Goal: Transaction & Acquisition: Purchase product/service

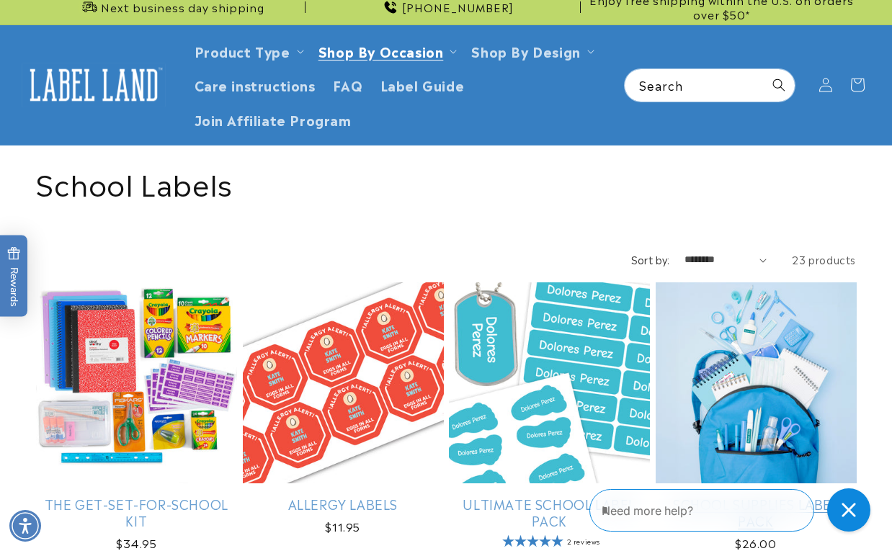
scroll to position [7, 0]
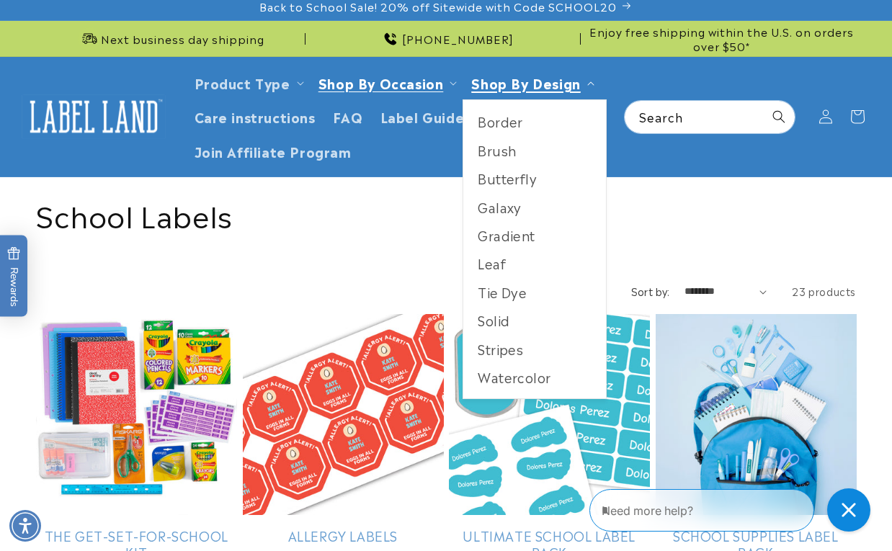
click at [526, 86] on link "Shop By Design" at bounding box center [525, 82] width 109 height 19
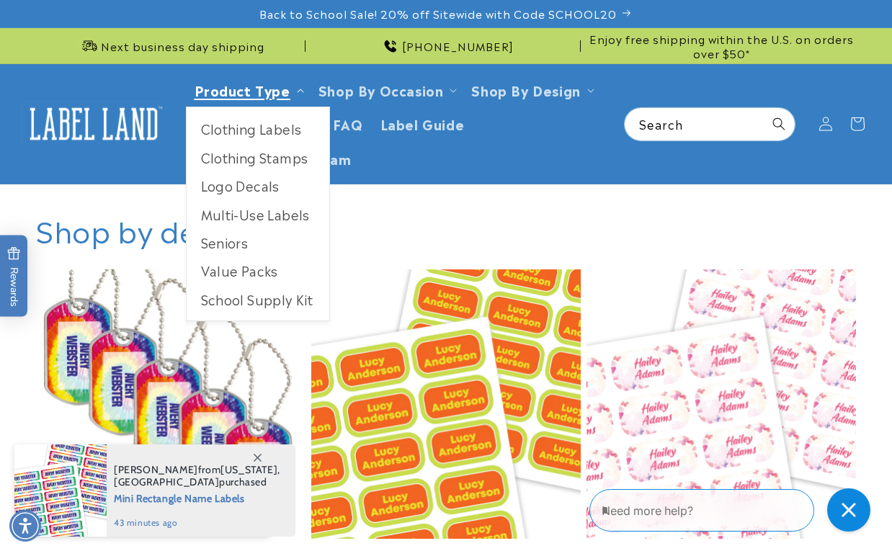
click at [247, 94] on link "Product Type" at bounding box center [243, 89] width 96 height 19
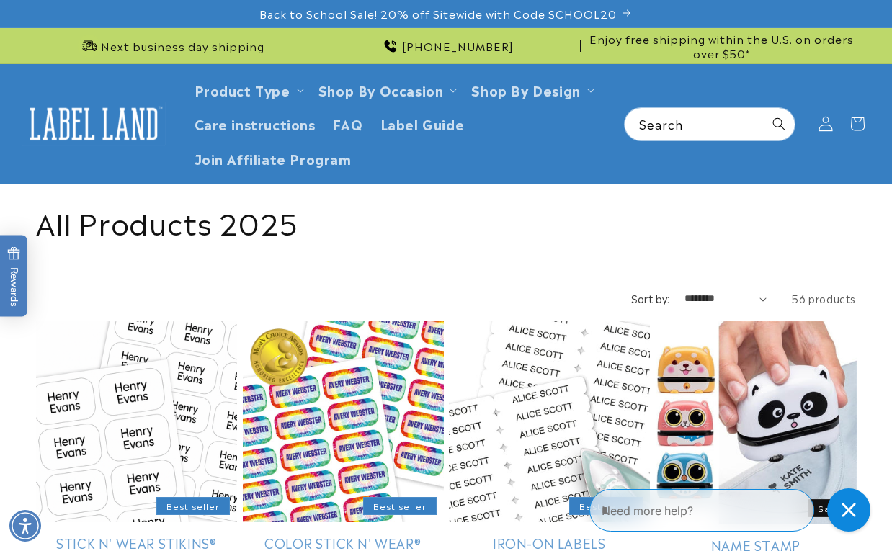
click at [822, 125] on icon at bounding box center [826, 124] width 14 height 14
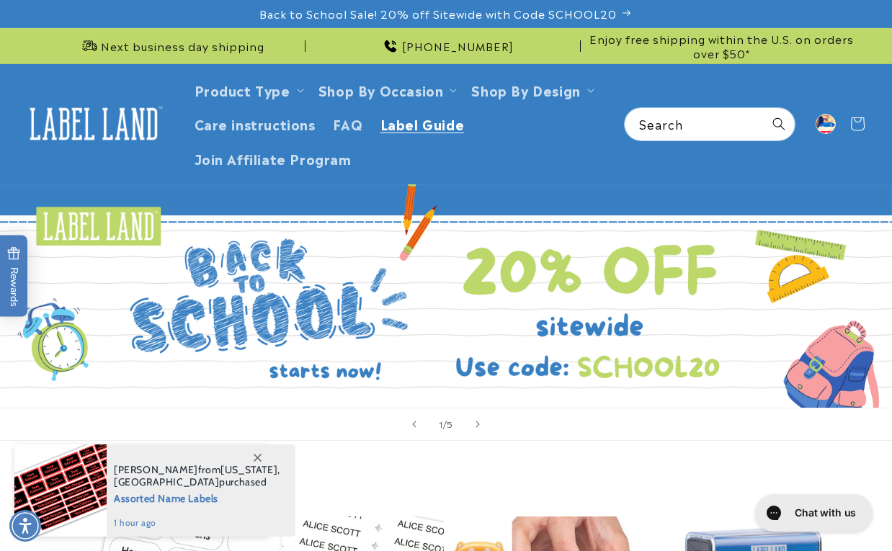
click at [433, 128] on span "Label Guide" at bounding box center [423, 123] width 84 height 17
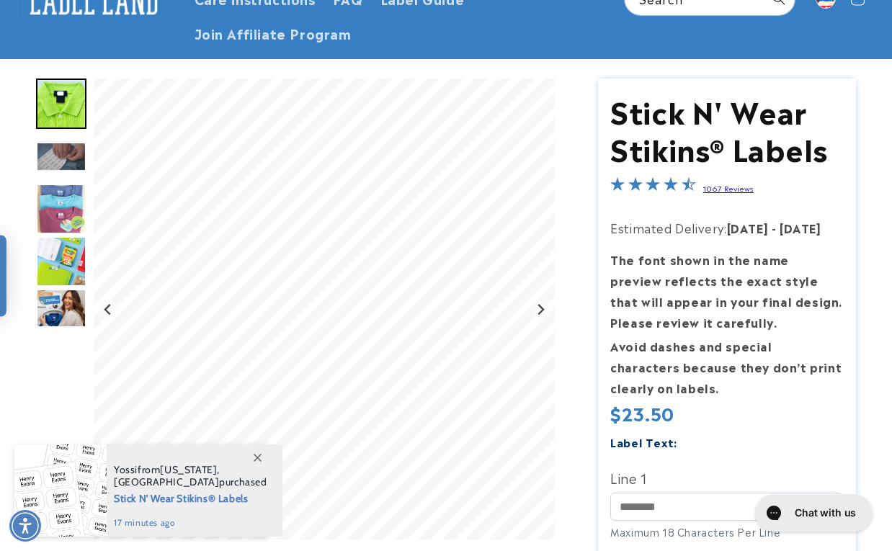
scroll to position [125, 0]
click at [57, 148] on img "Go to slide 3" at bounding box center [61, 157] width 50 height 30
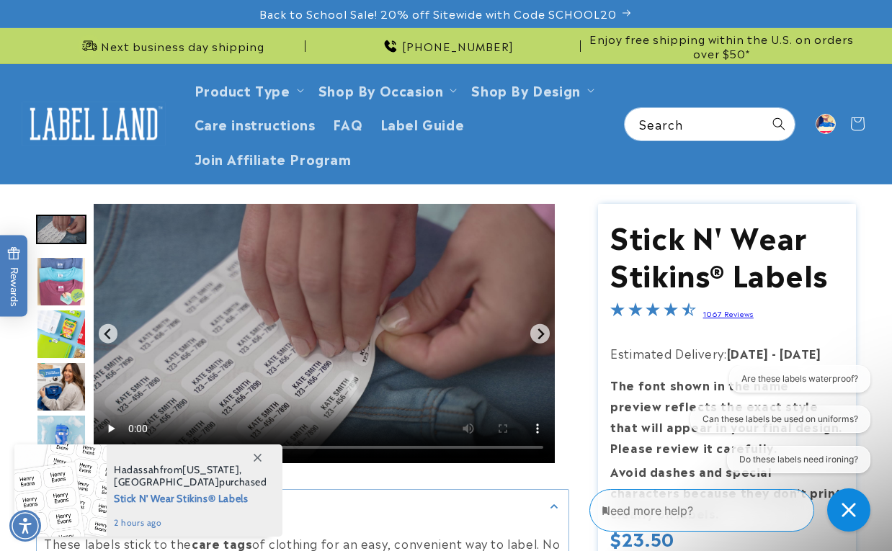
scroll to position [0, 0]
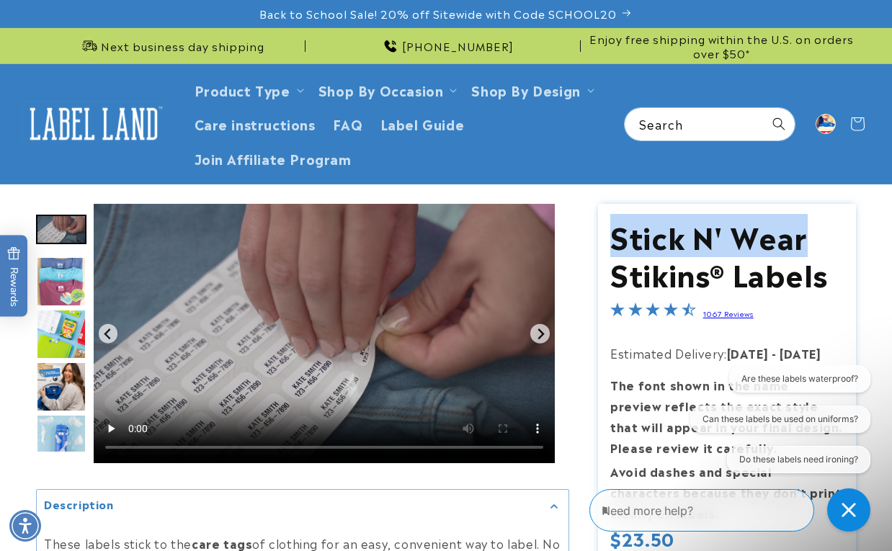
drag, startPoint x: 808, startPoint y: 239, endPoint x: 612, endPoint y: 237, distance: 196.1
click at [612, 237] on h1 "Stick N' Wear Stikins® Labels" at bounding box center [727, 254] width 233 height 75
copy h1 "Stick N' Wear"
click at [711, 123] on input "Search" at bounding box center [710, 124] width 170 height 32
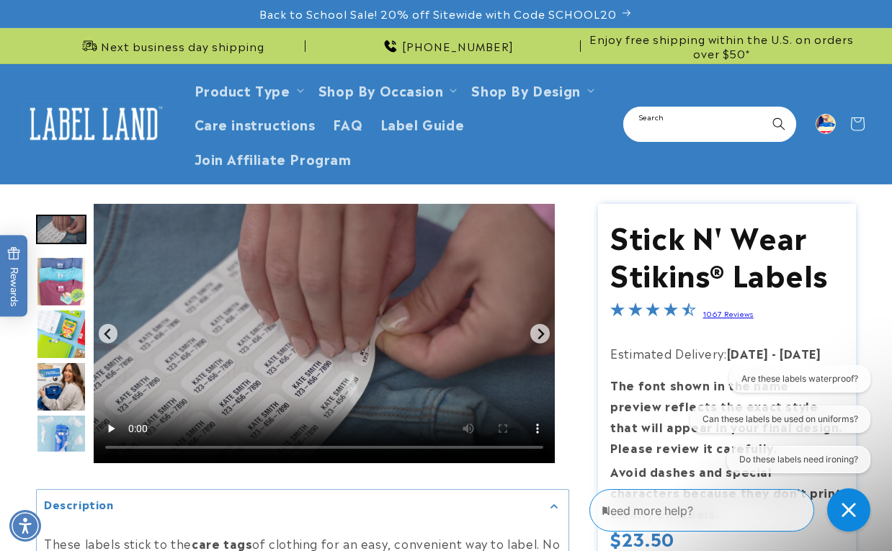
paste input "**********"
type input "**********"
click at [779, 123] on button "Search" at bounding box center [779, 124] width 32 height 32
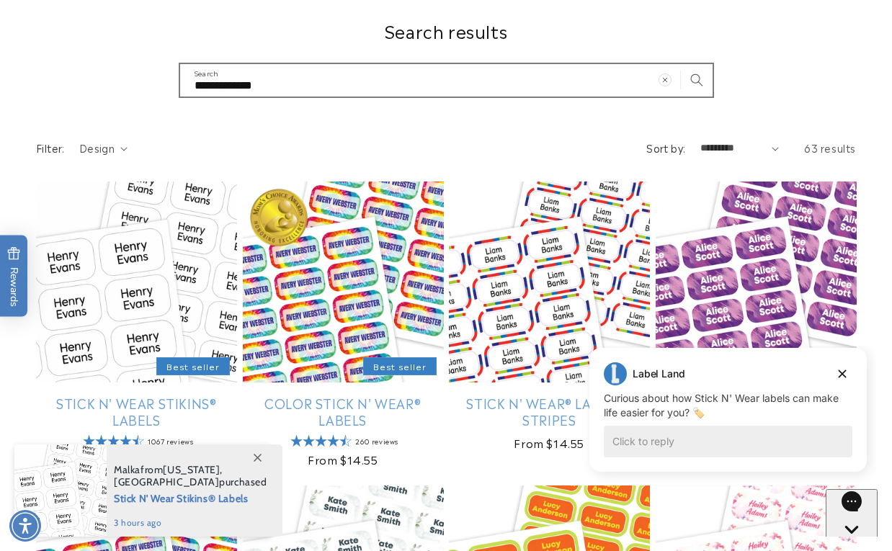
scroll to position [208, 0]
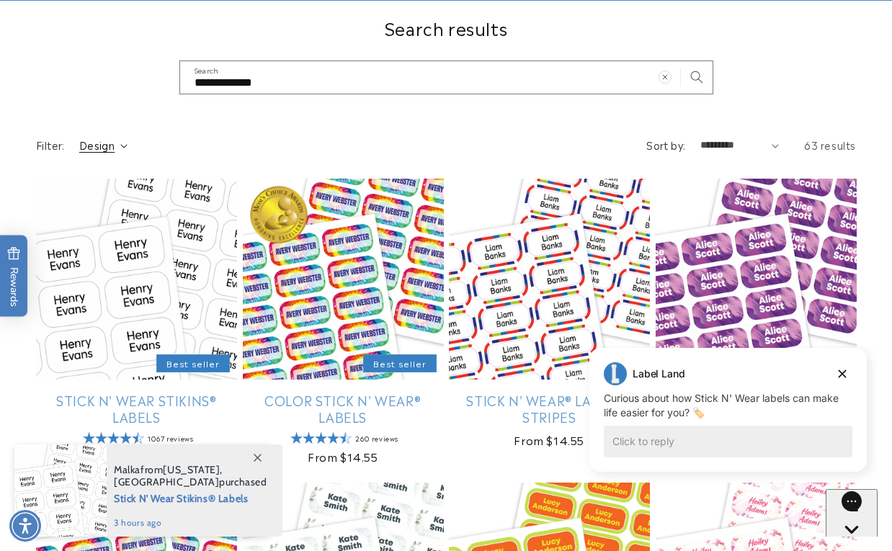
click at [126, 145] on icon "Design (0 selected)" at bounding box center [123, 146] width 6 height 4
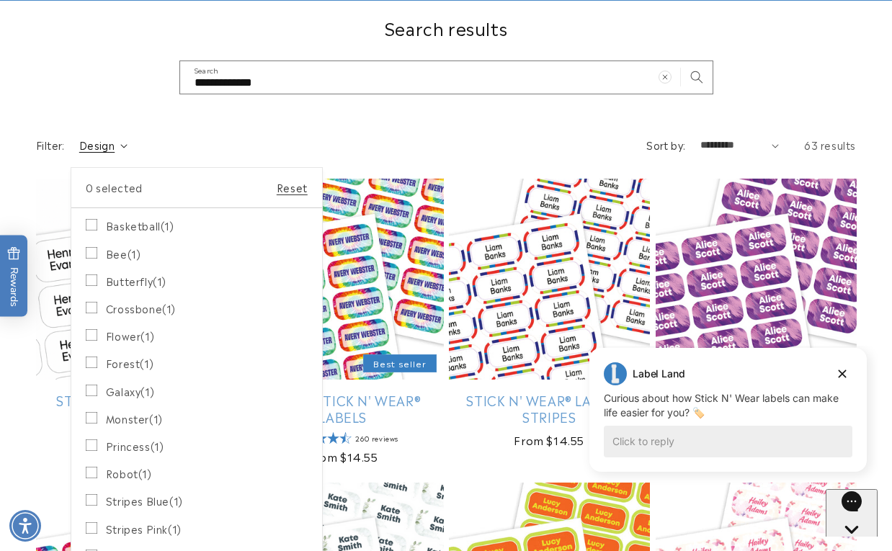
click at [128, 143] on summary "Design" at bounding box center [103, 145] width 48 height 15
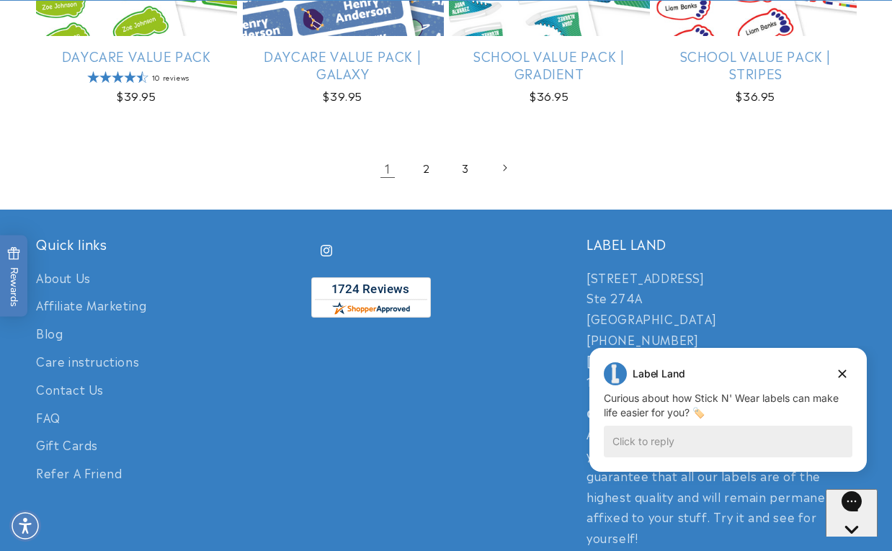
scroll to position [2040, 0]
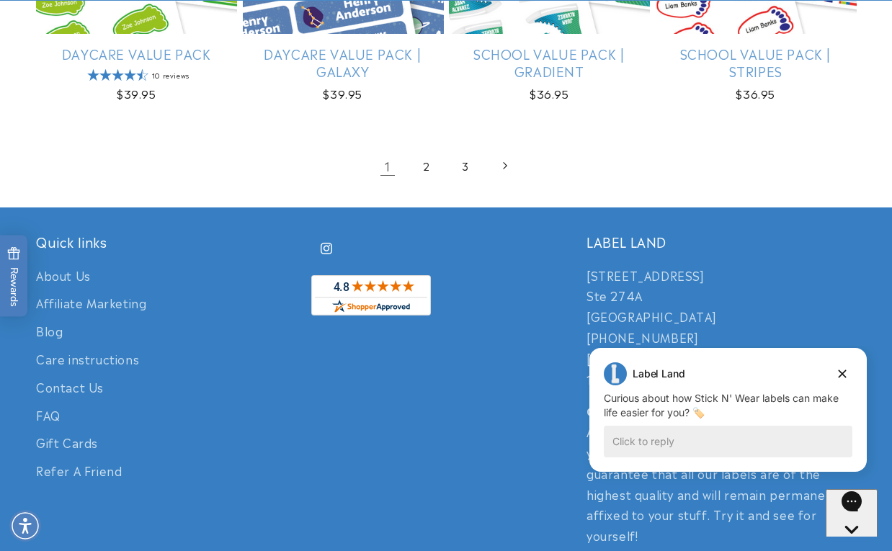
click at [510, 159] on span "Next page" at bounding box center [504, 166] width 14 height 14
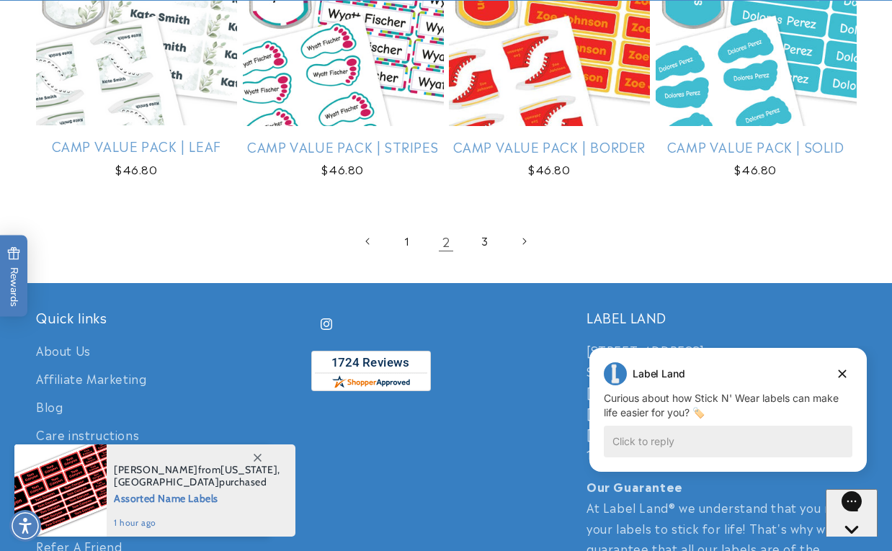
scroll to position [1926, 0]
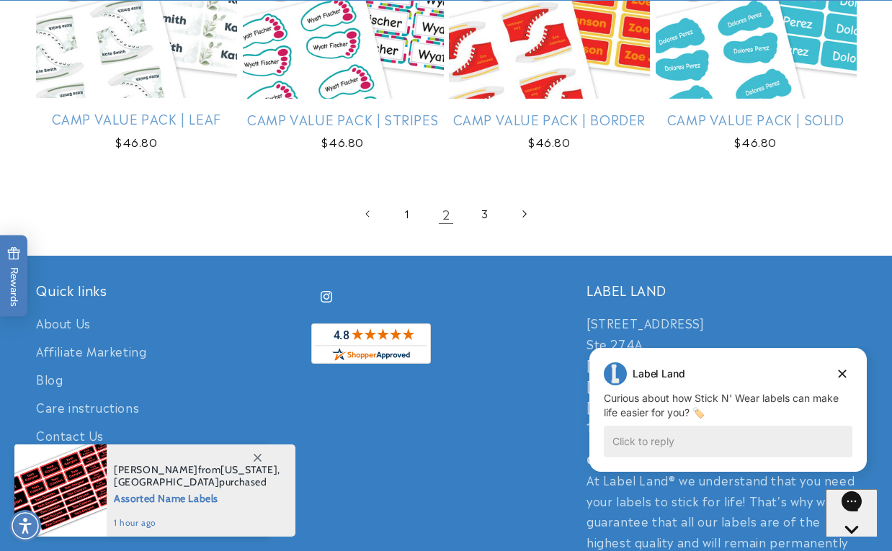
click at [525, 210] on icon "Next page" at bounding box center [525, 213] width 4 height 7
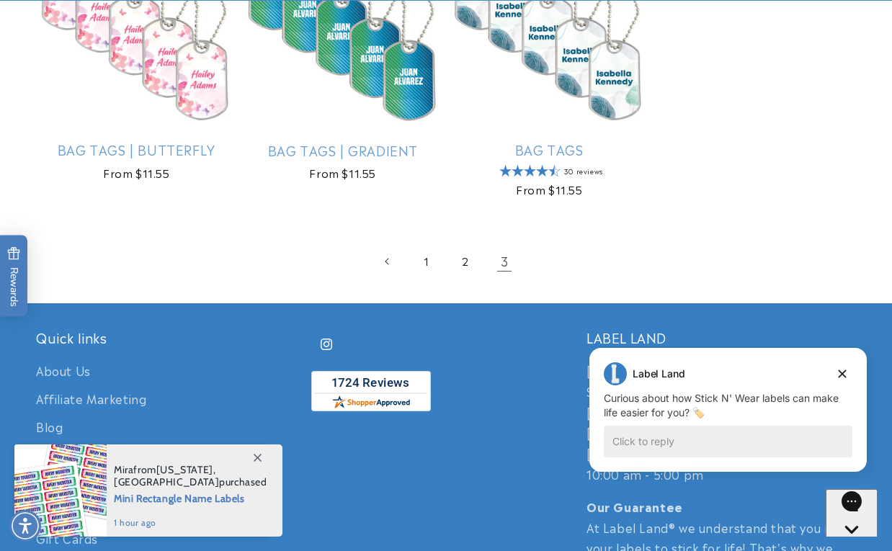
scroll to position [1288, 0]
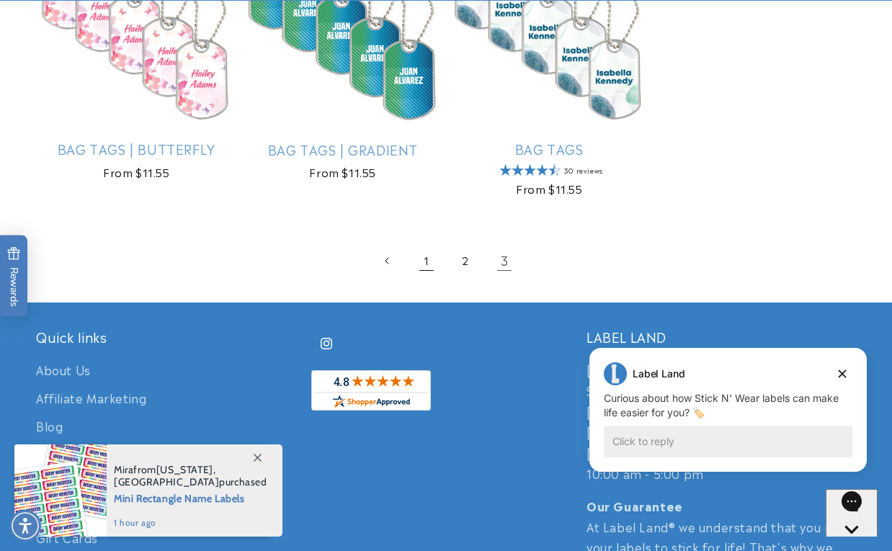
click at [425, 259] on link "1" at bounding box center [427, 261] width 32 height 32
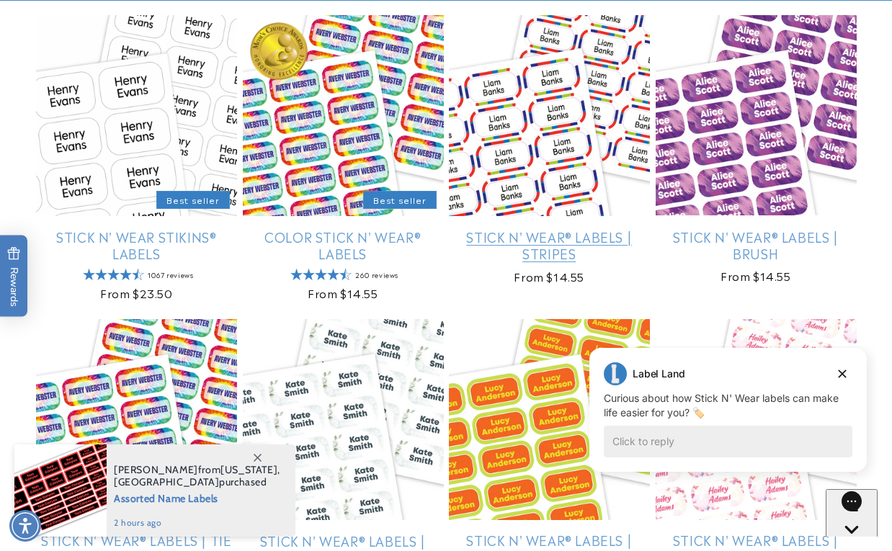
scroll to position [375, 0]
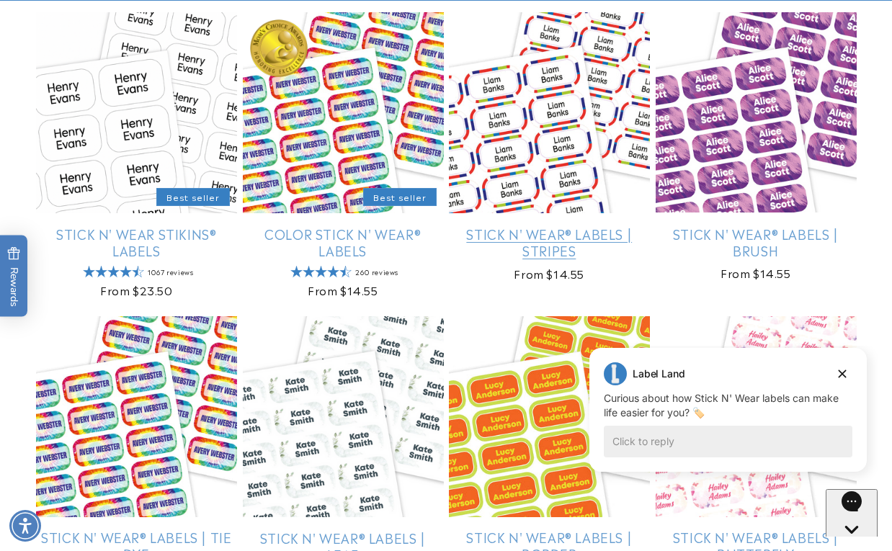
click at [545, 226] on link "Stick N' Wear® Labels | Stripes" at bounding box center [549, 243] width 201 height 34
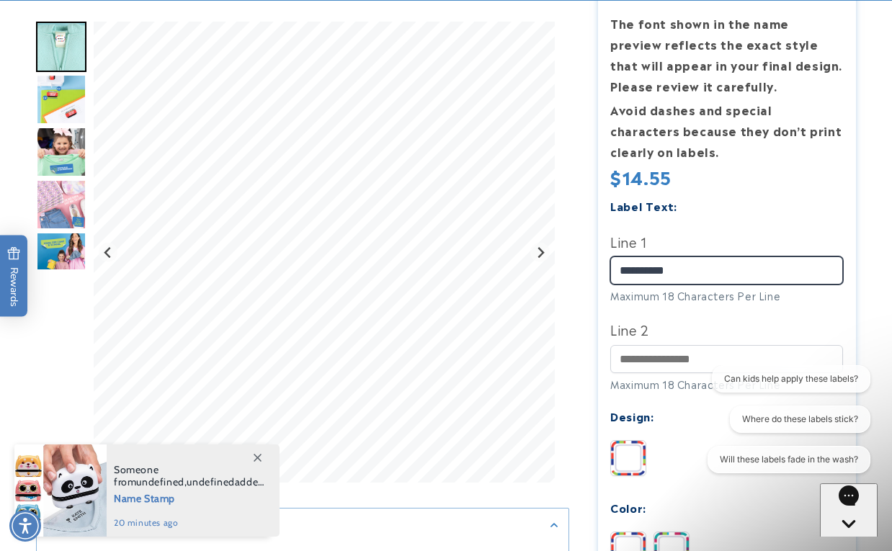
type input "**********"
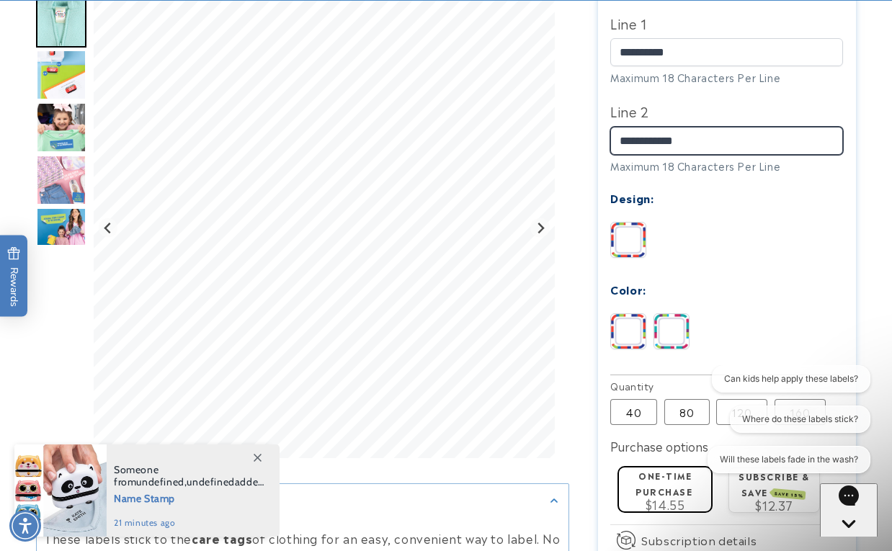
scroll to position [570, 0]
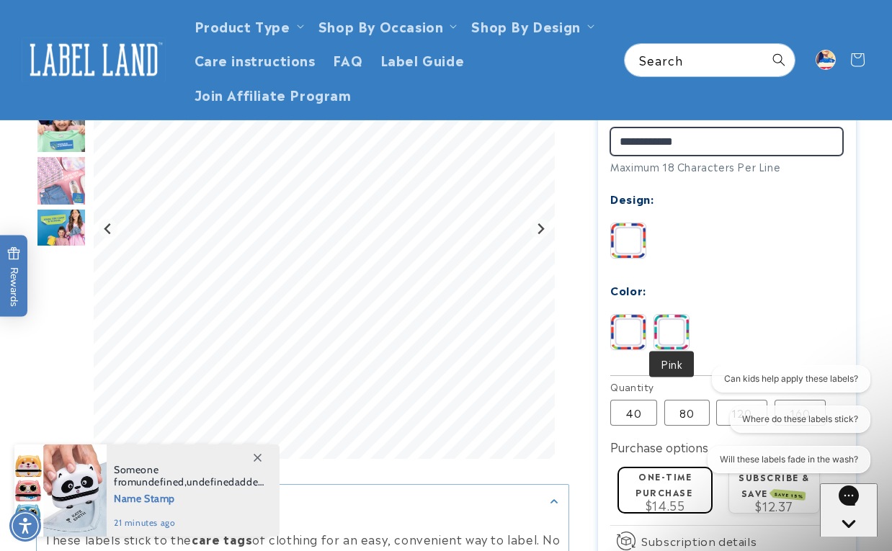
type input "**********"
click at [683, 340] on img at bounding box center [672, 332] width 35 height 35
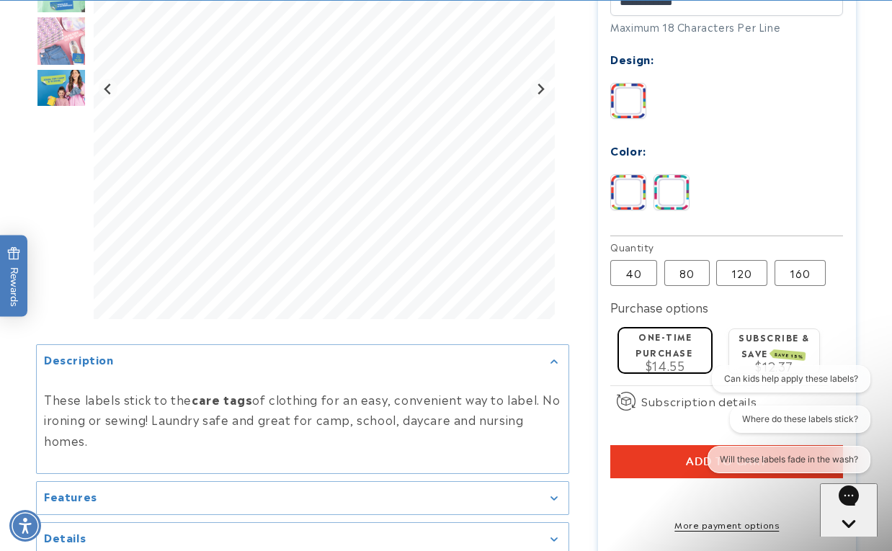
scroll to position [710, 0]
click at [686, 263] on label "80 Variant sold out or unavailable" at bounding box center [687, 273] width 45 height 26
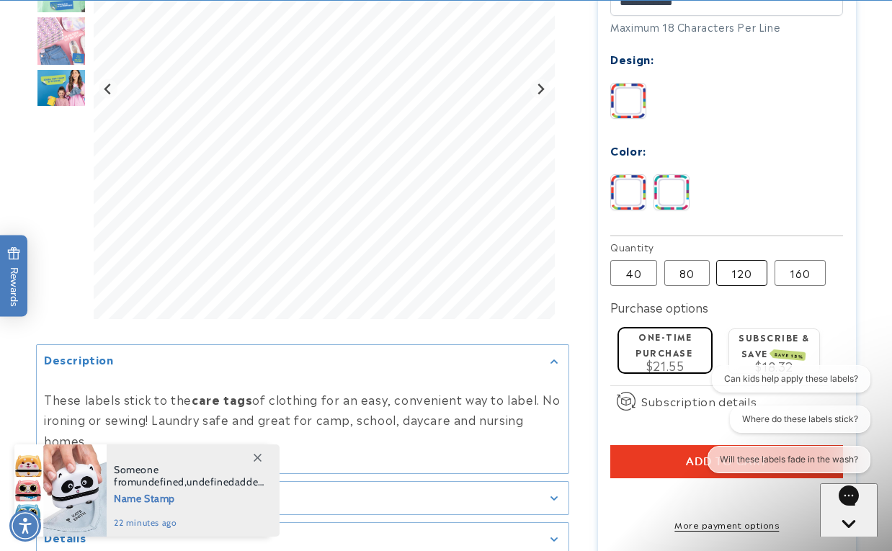
click at [738, 267] on label "120 Variant sold out or unavailable" at bounding box center [742, 273] width 51 height 26
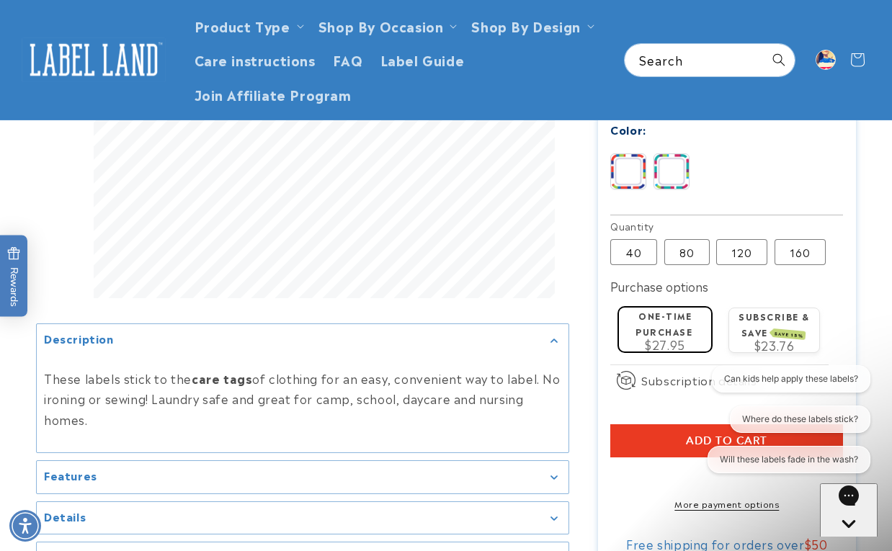
scroll to position [717, 0]
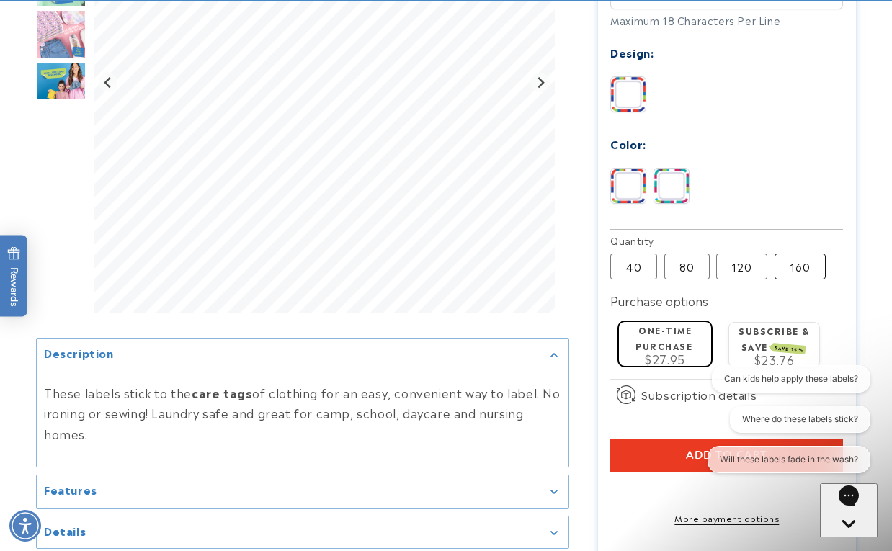
click at [790, 262] on label "160 Variant sold out or unavailable" at bounding box center [800, 267] width 51 height 26
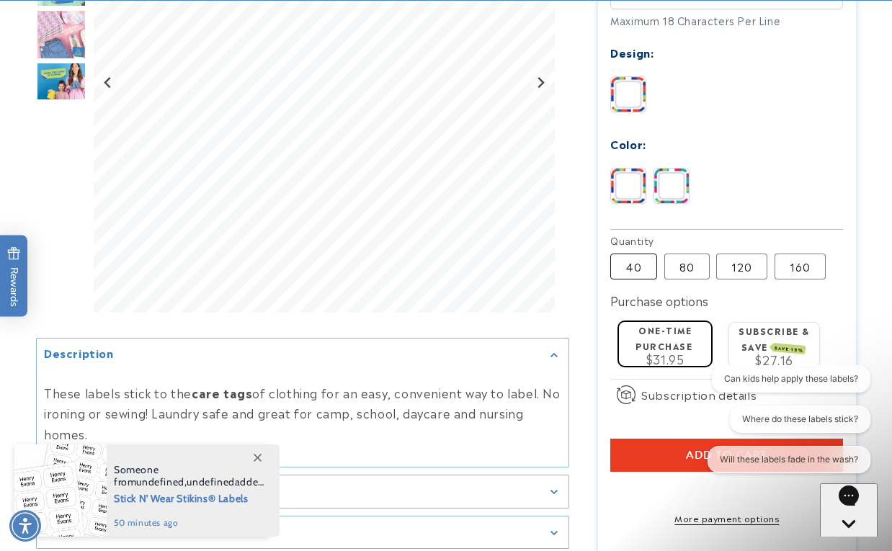
click at [639, 265] on label "40 Variant sold out or unavailable" at bounding box center [634, 267] width 47 height 26
click at [797, 259] on label "160 Variant sold out or unavailable" at bounding box center [800, 267] width 51 height 26
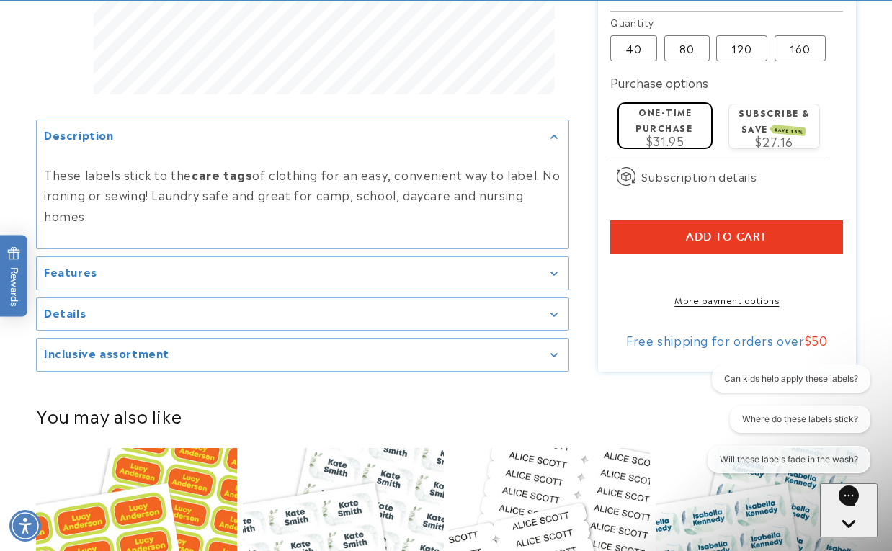
scroll to position [935, 0]
click at [729, 234] on span "Add to cart" at bounding box center [726, 237] width 81 height 13
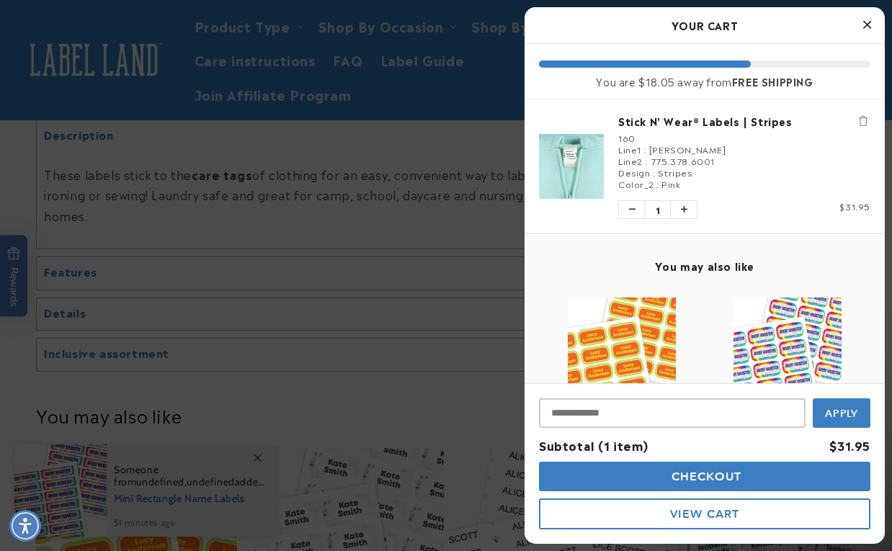
click at [870, 24] on icon "Close Cart" at bounding box center [868, 24] width 8 height 13
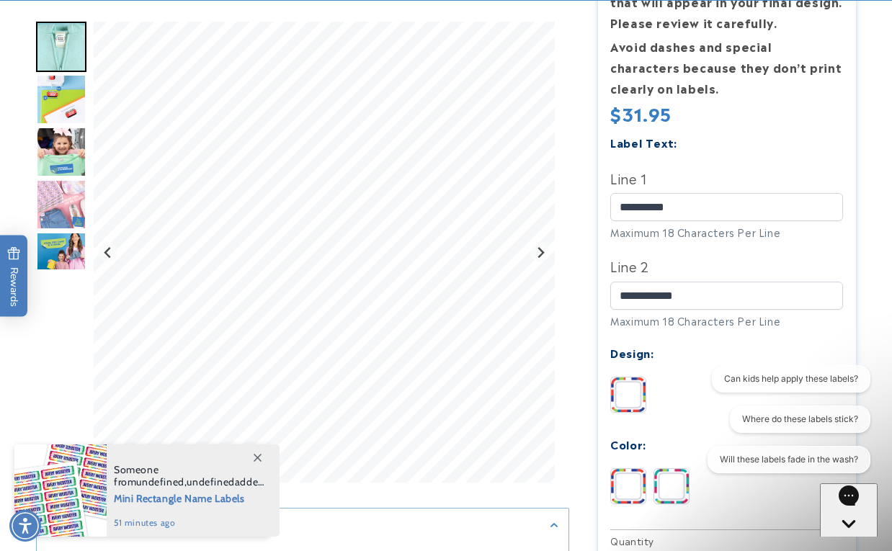
scroll to position [417, 0]
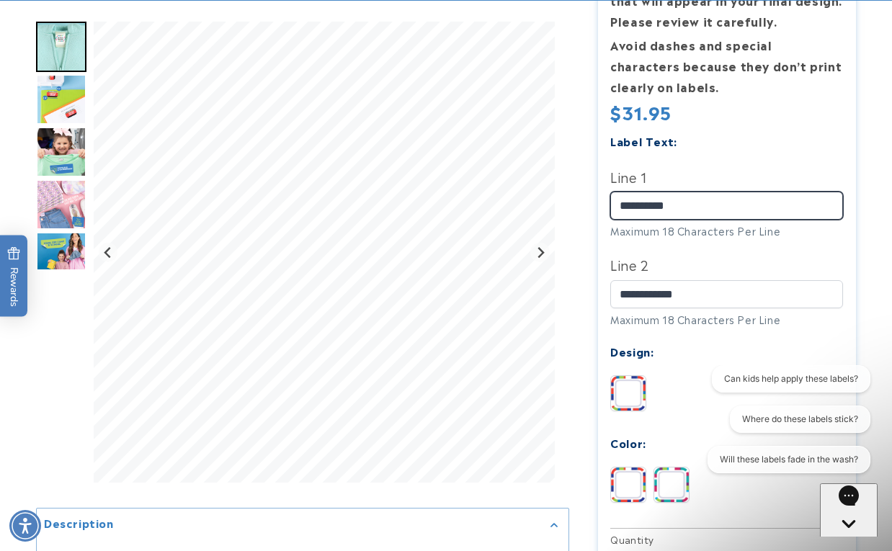
click at [630, 198] on input "**********" at bounding box center [727, 206] width 233 height 28
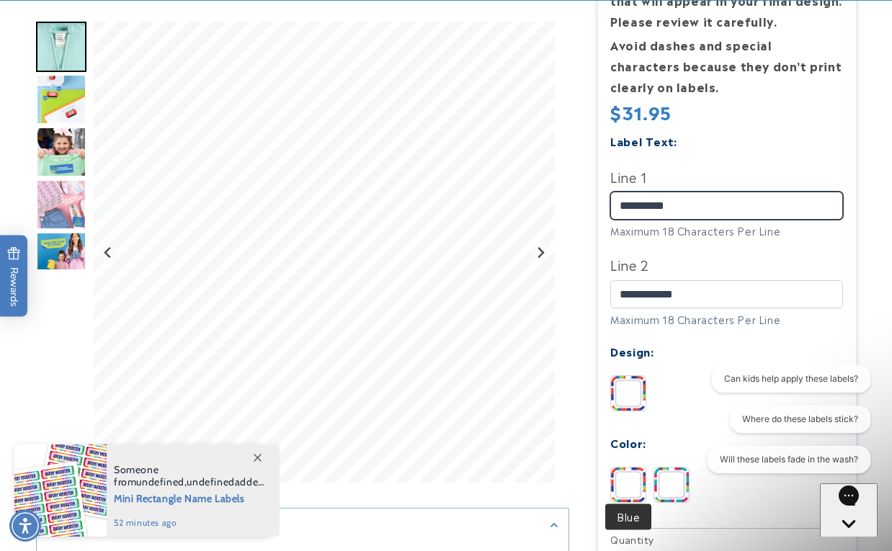
type input "**********"
click at [629, 490] on img at bounding box center [628, 485] width 35 height 35
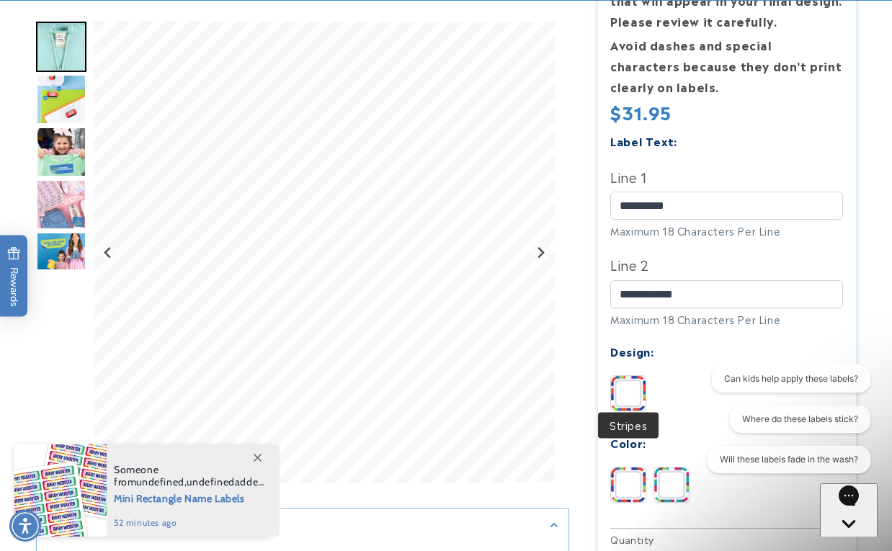
click at [643, 402] on img at bounding box center [628, 393] width 35 height 35
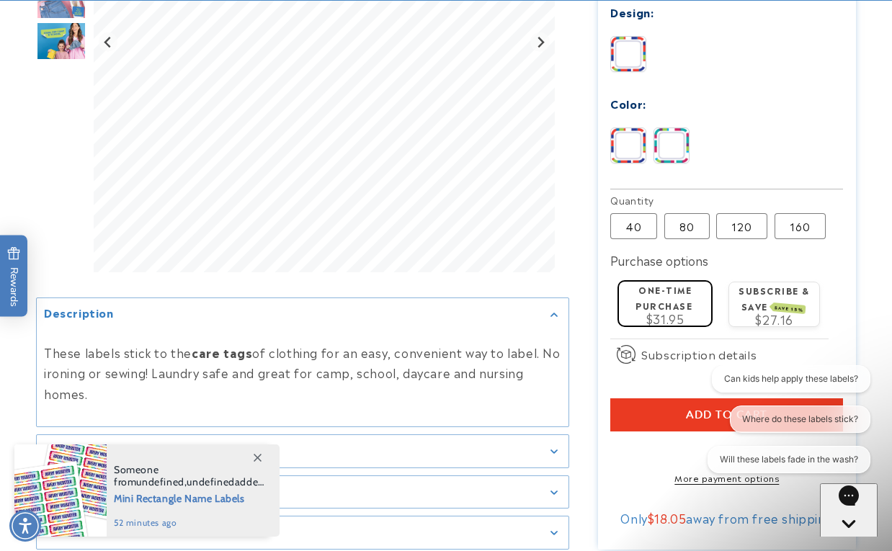
scroll to position [774, 0]
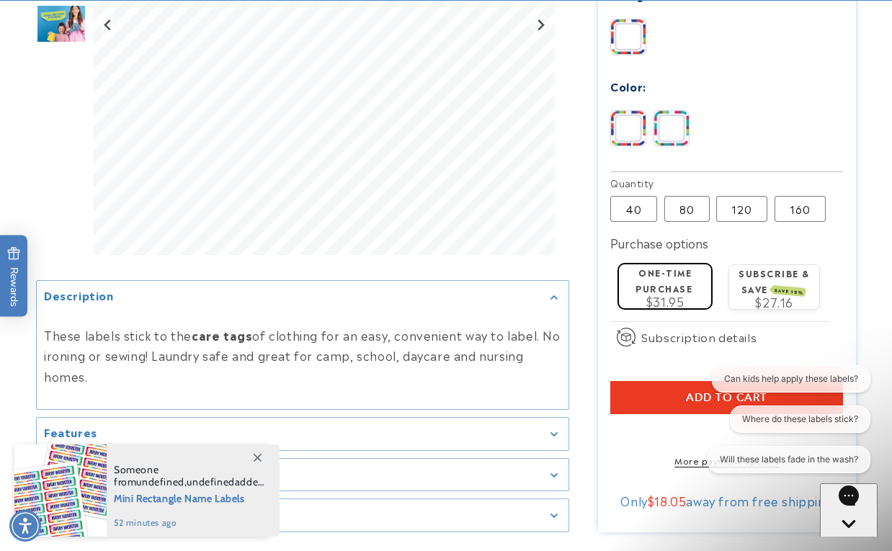
click at [698, 391] on div "Can kids help apply these labels? Where do these labels stick? Will these label…" at bounding box center [783, 422] width 176 height 114
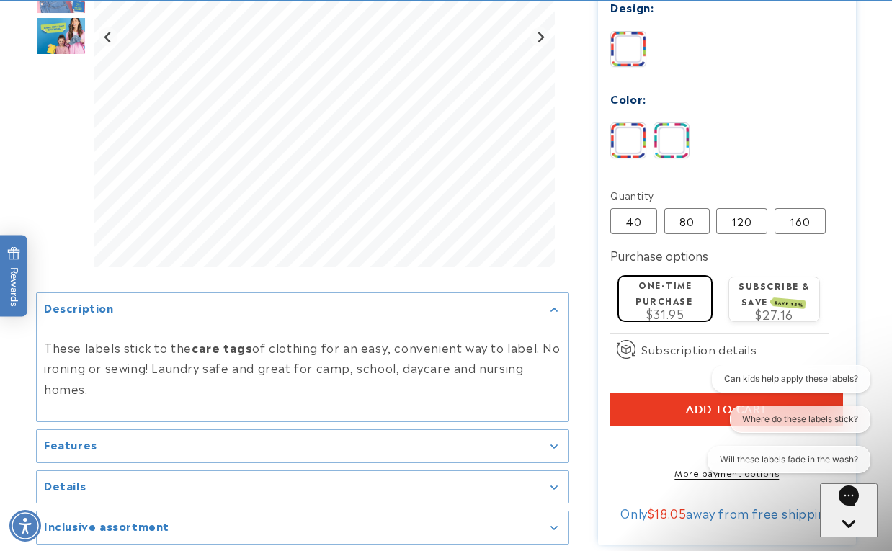
scroll to position [794, 0]
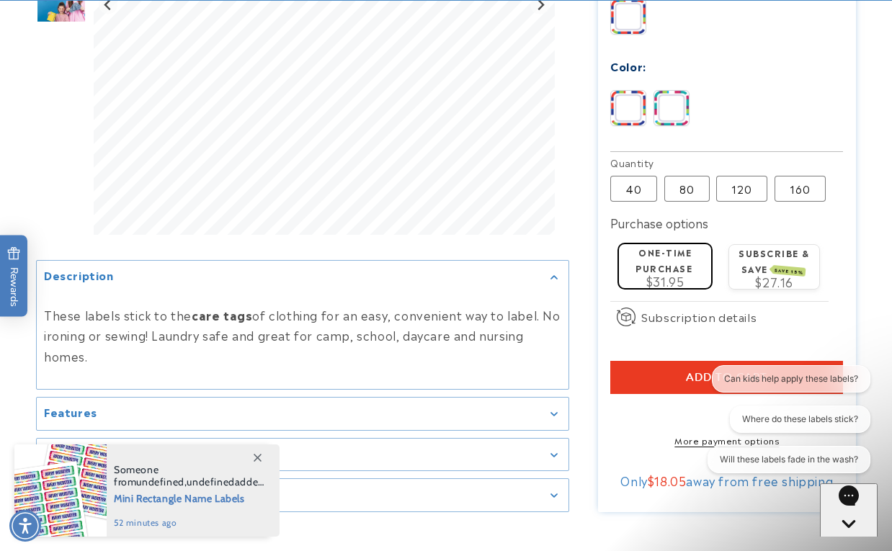
click at [693, 371] on div "Can kids help apply these labels? Where do these labels stick? Will these label…" at bounding box center [783, 422] width 190 height 114
click at [672, 370] on button "Add to cart" at bounding box center [727, 377] width 233 height 33
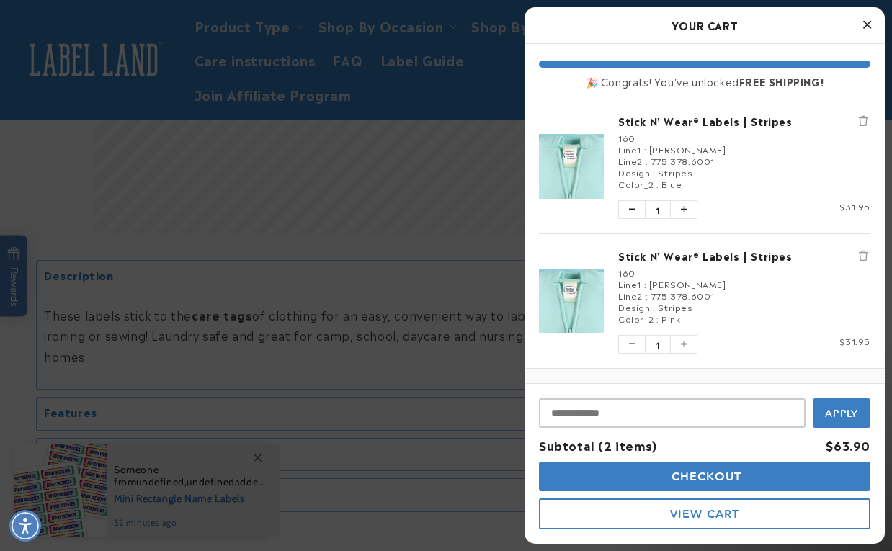
click at [870, 23] on icon "Close Cart" at bounding box center [868, 24] width 8 height 13
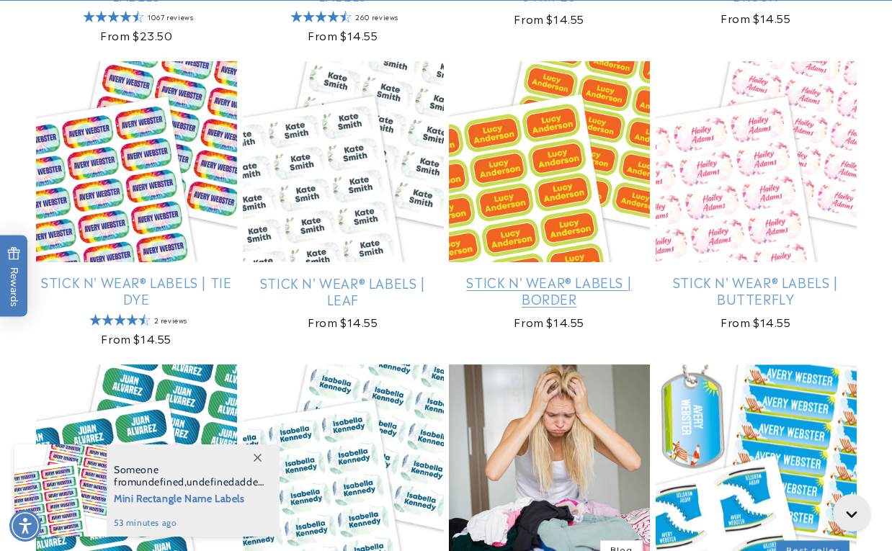
scroll to position [632, 0]
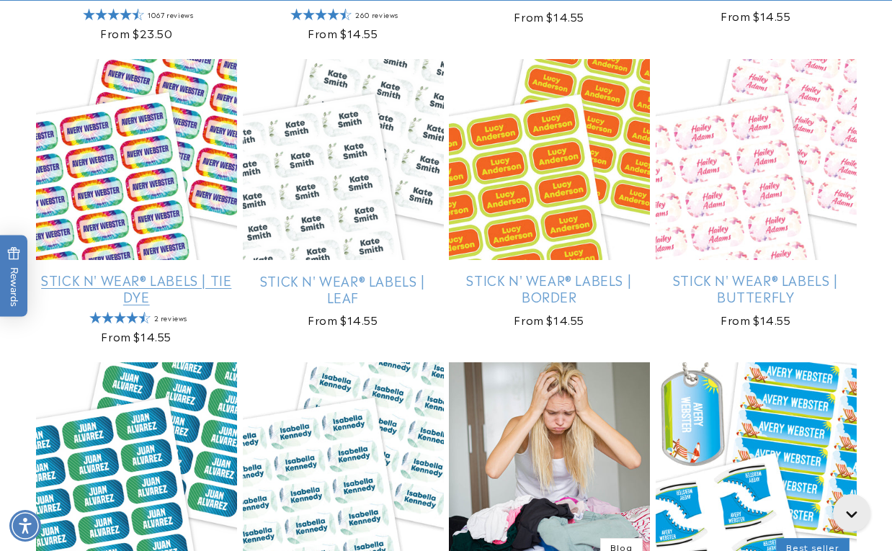
click at [187, 272] on link "Stick N' Wear® Labels | Tie Dye" at bounding box center [136, 289] width 201 height 34
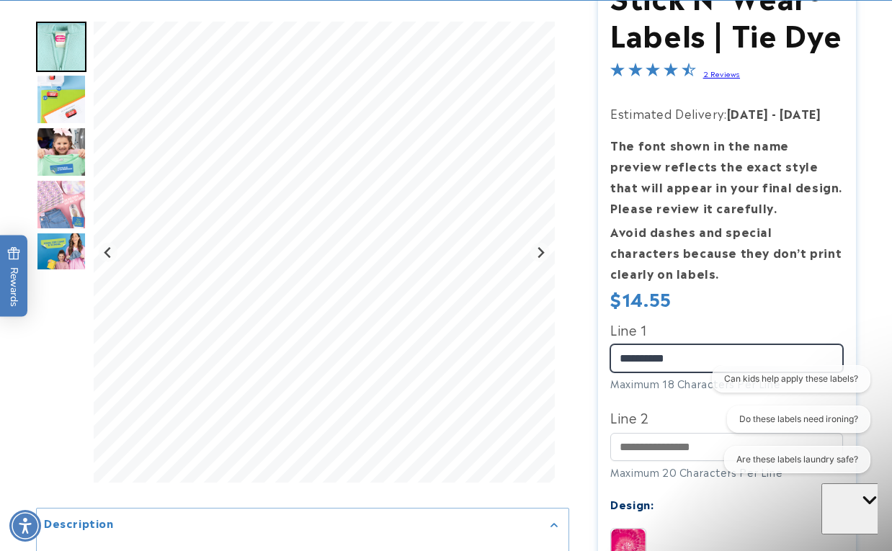
type input "**********"
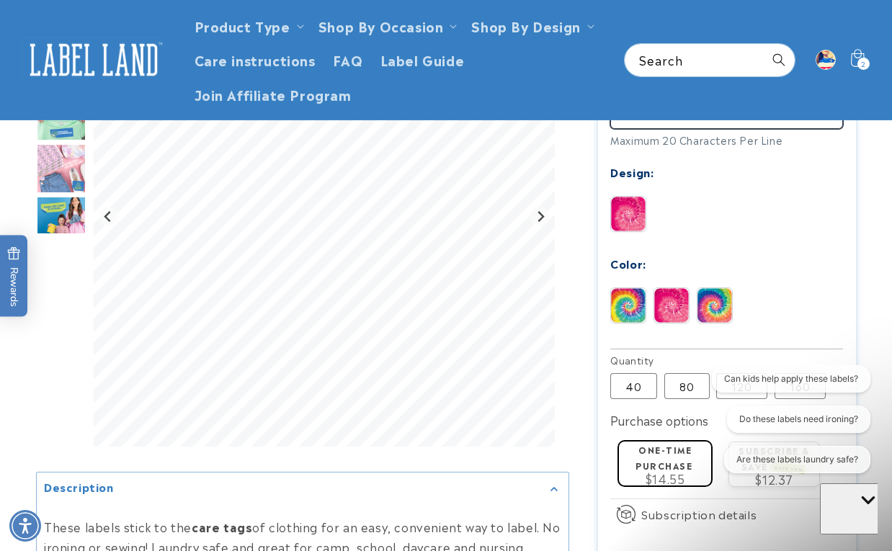
scroll to position [572, 0]
type input "**********"
click at [629, 324] on img at bounding box center [628, 306] width 35 height 35
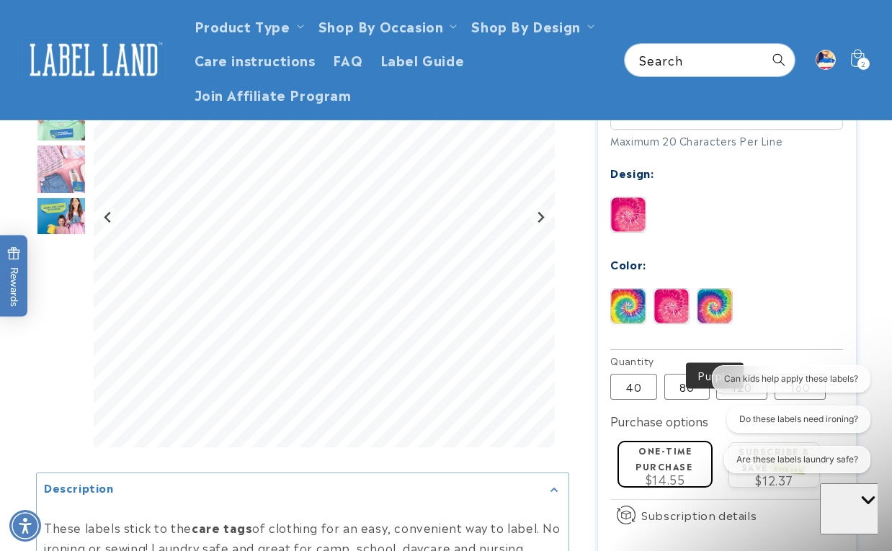
click at [714, 324] on img at bounding box center [715, 306] width 35 height 35
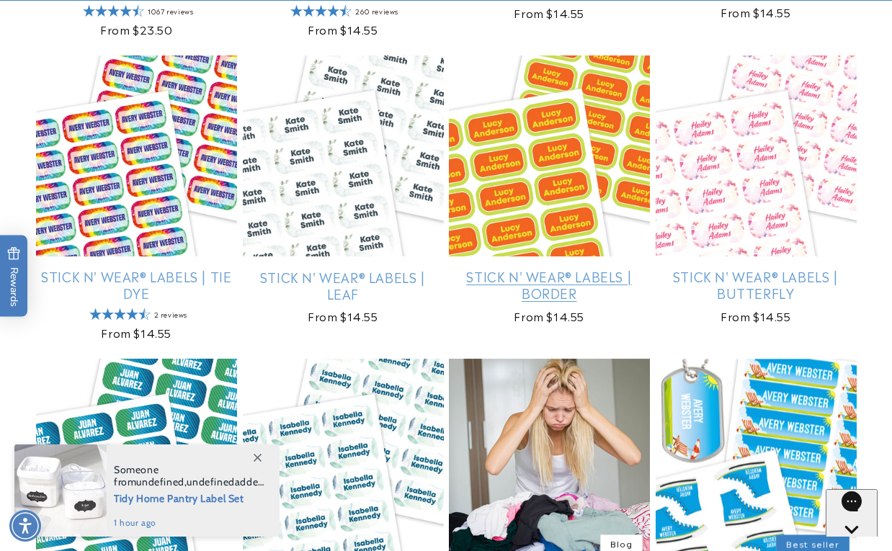
scroll to position [636, 0]
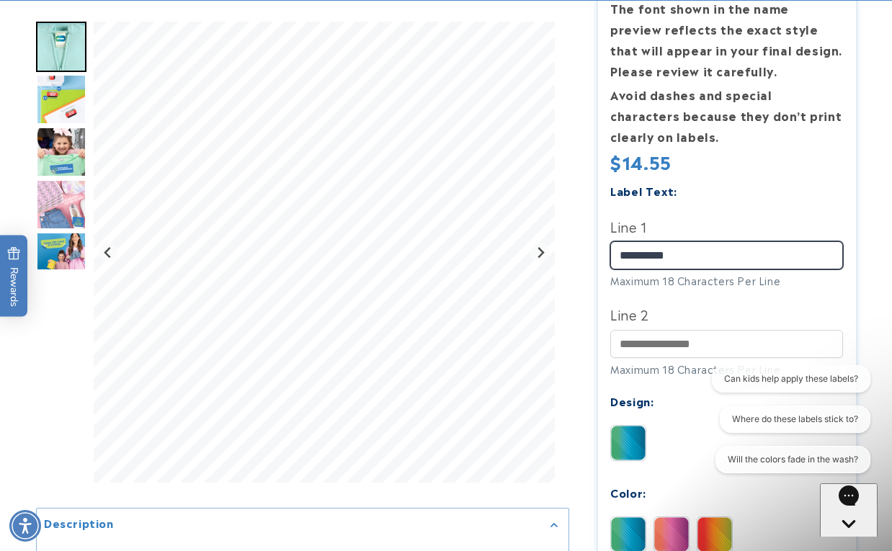
type input "**********"
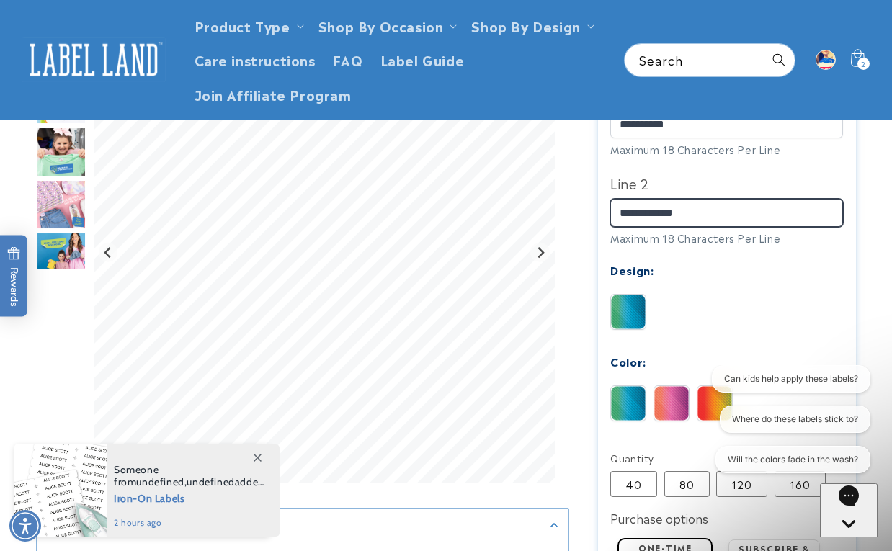
scroll to position [534, 0]
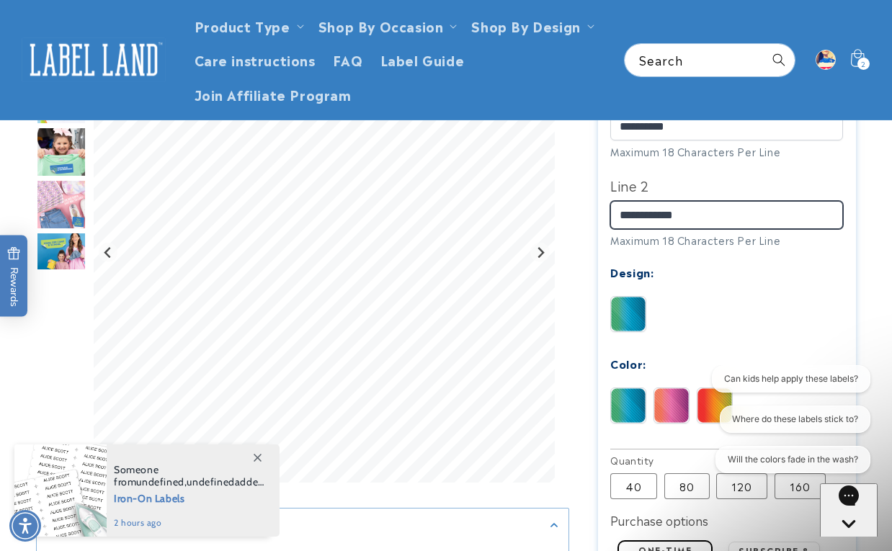
type input "**********"
click at [711, 399] on div "Can kids help apply these labels? Where do these labels stick to? Will the colo…" at bounding box center [785, 422] width 172 height 114
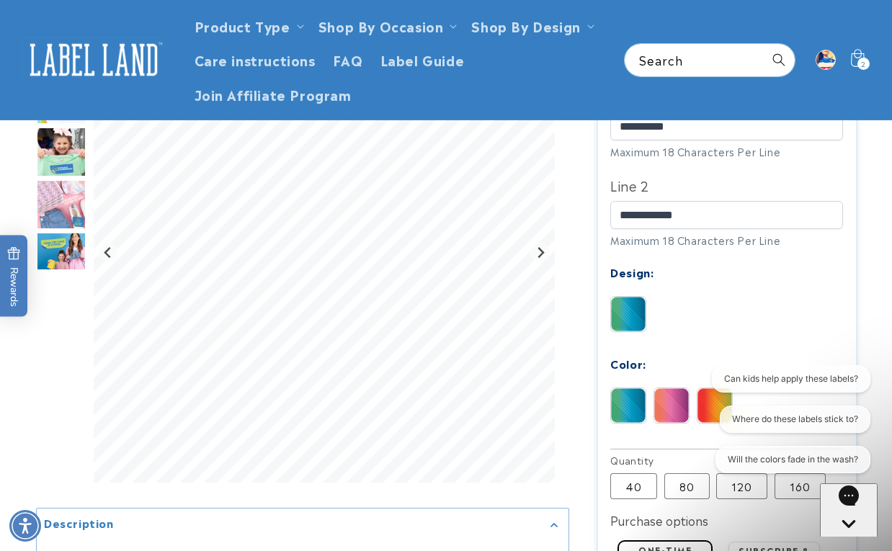
click at [711, 399] on div "Can kids help apply these labels? Where do these labels stick to? Will the colo…" at bounding box center [785, 422] width 172 height 114
click at [704, 407] on div "Can kids help apply these labels? Where do these labels stick to? Will the colo…" at bounding box center [785, 422] width 172 height 114
click at [666, 399] on img at bounding box center [672, 406] width 35 height 35
click at [679, 395] on img at bounding box center [672, 406] width 35 height 35
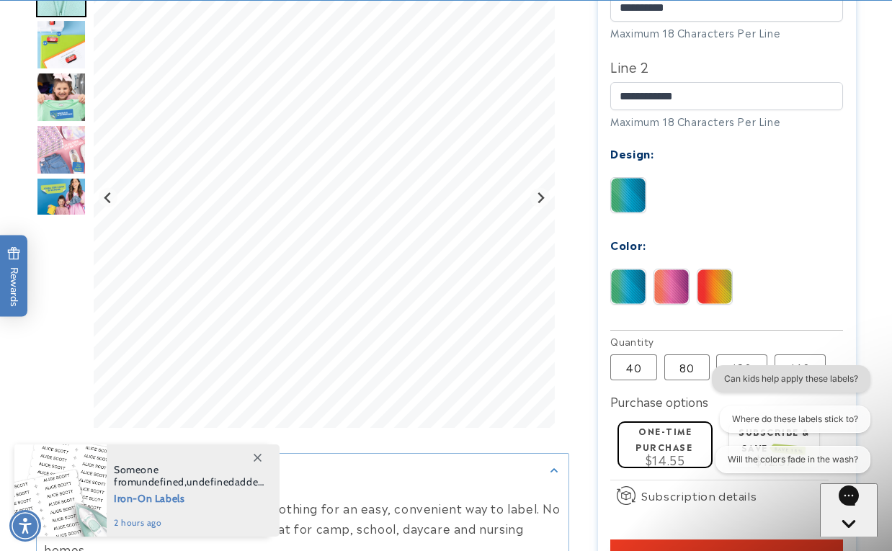
scroll to position [655, 0]
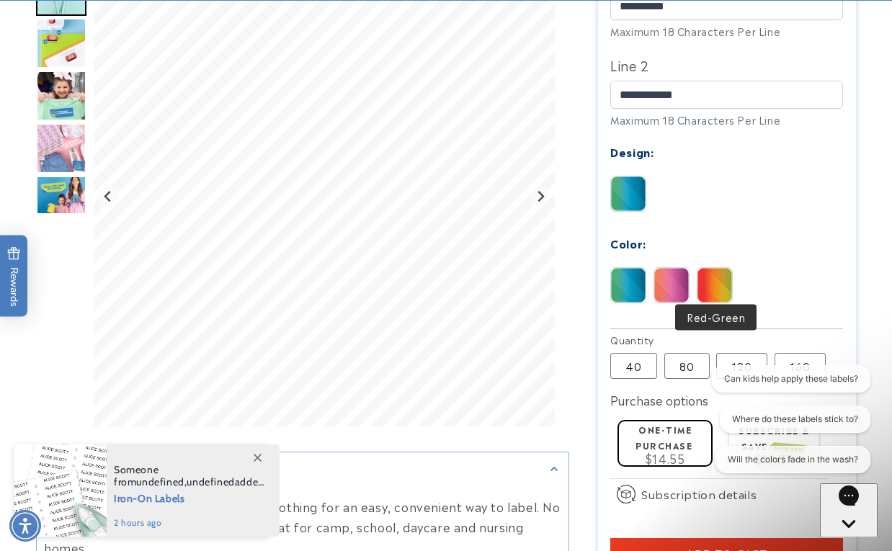
click at [722, 287] on img at bounding box center [715, 285] width 35 height 35
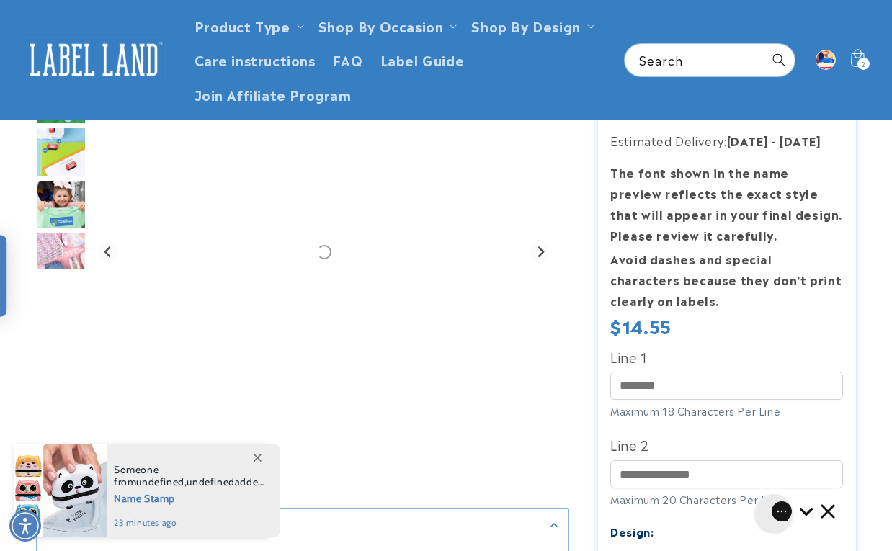
scroll to position [239, 0]
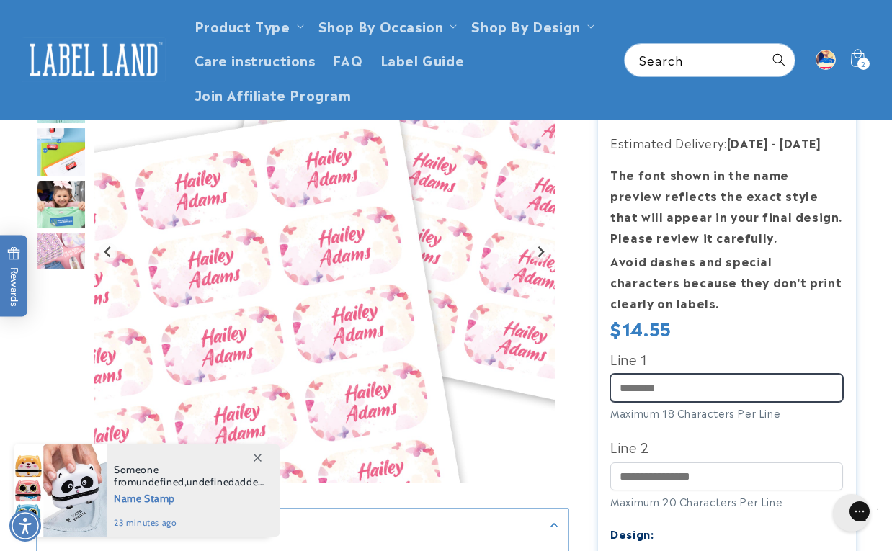
click at [652, 383] on input "Line 1" at bounding box center [727, 388] width 233 height 28
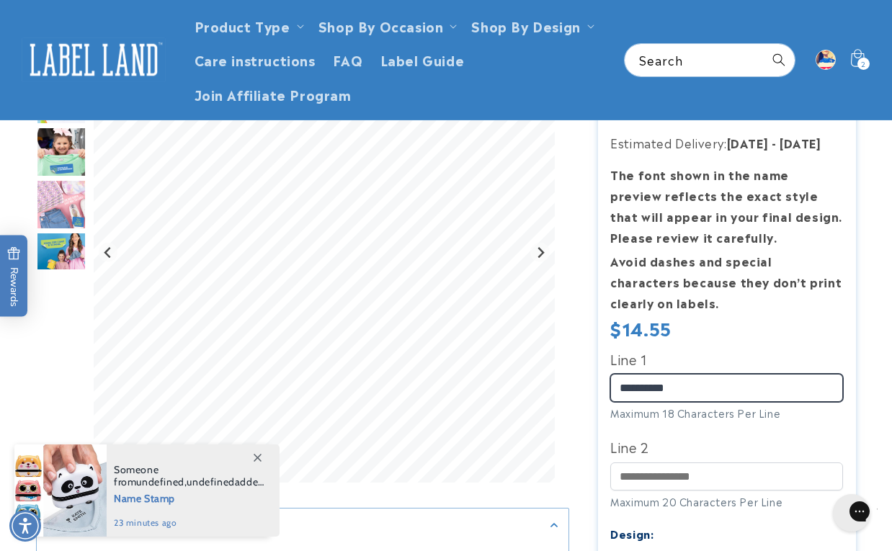
type input "**********"
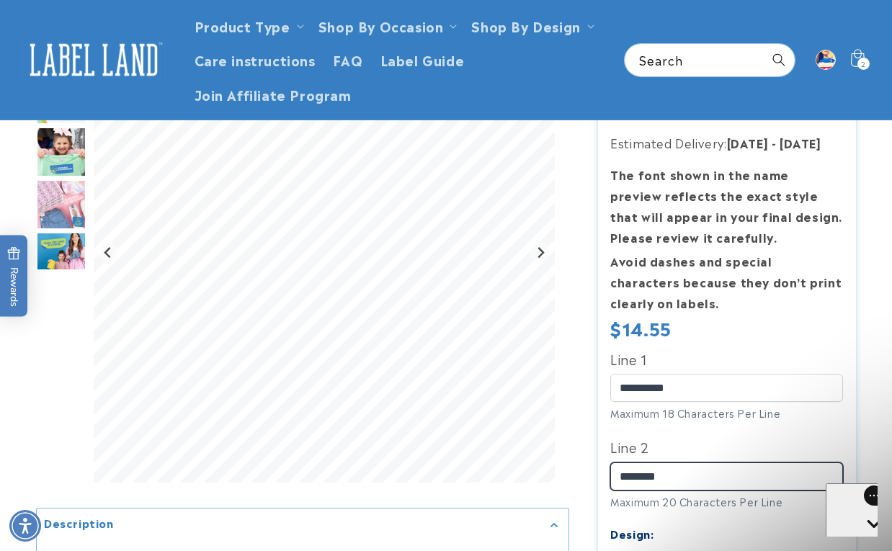
scroll to position [0, 0]
type input "**********"
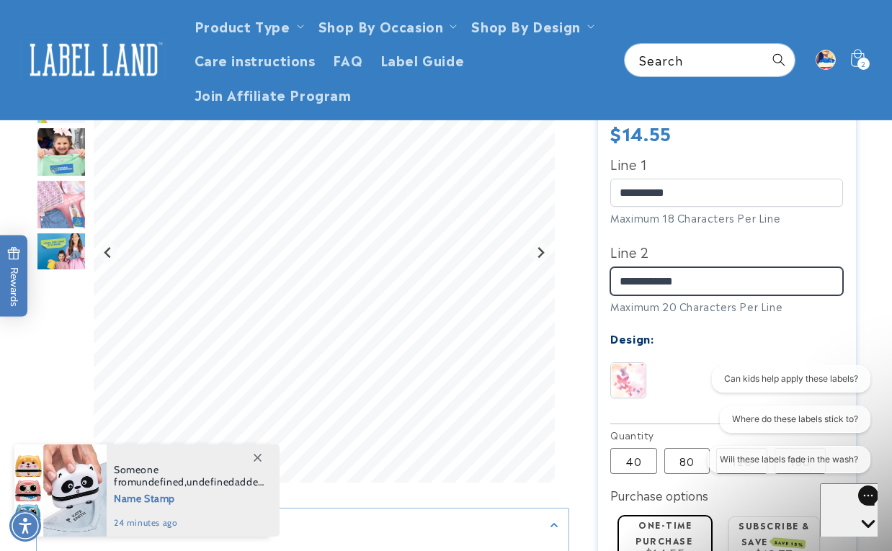
scroll to position [414, 0]
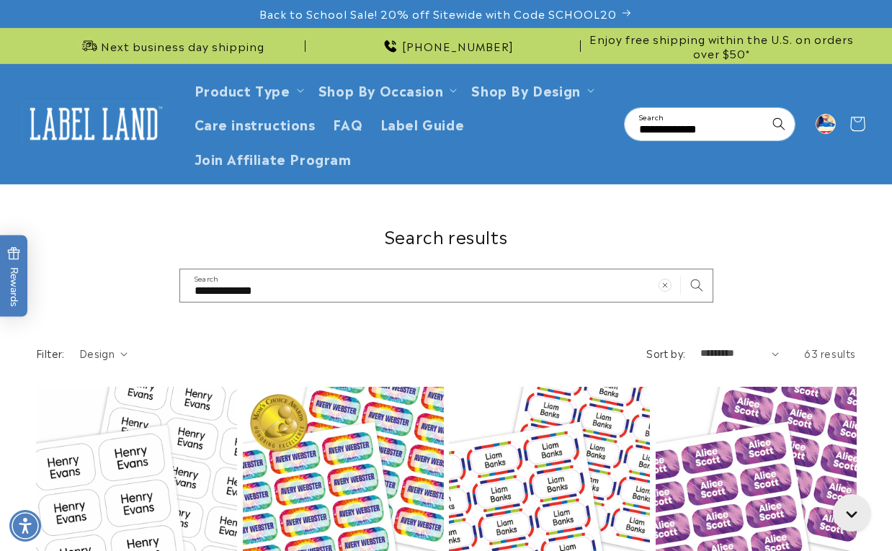
click at [858, 125] on icon at bounding box center [857, 124] width 34 height 34
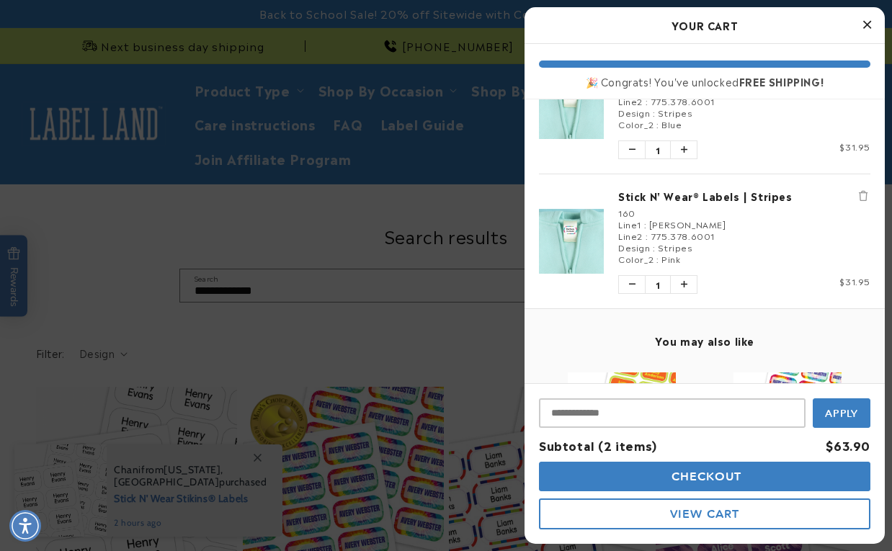
scroll to position [60, 0]
click at [580, 417] on input "Input Discount" at bounding box center [672, 414] width 267 height 30
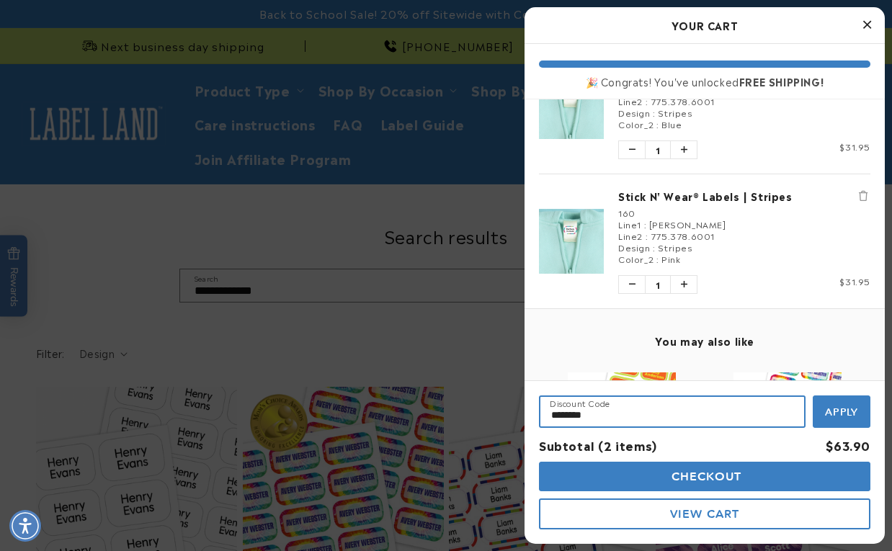
type input "********"
click at [848, 408] on span "Apply" at bounding box center [842, 412] width 34 height 13
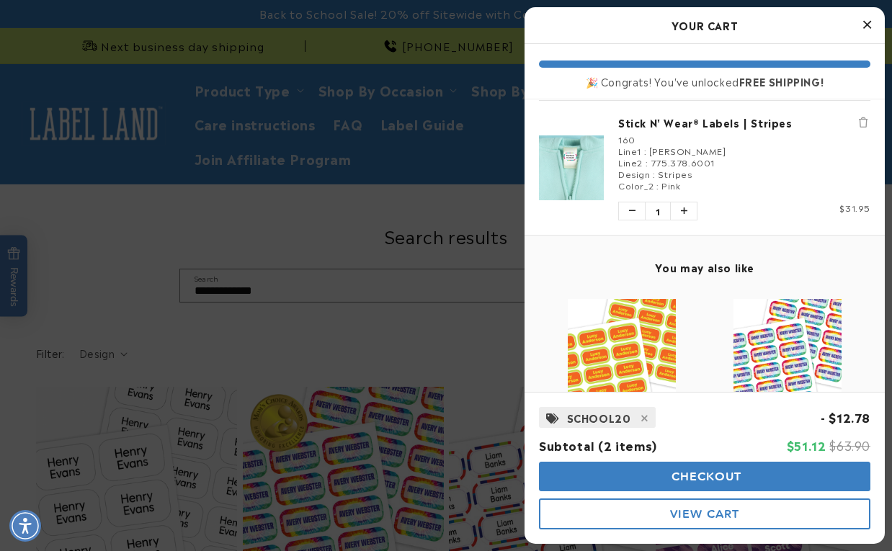
scroll to position [135, 0]
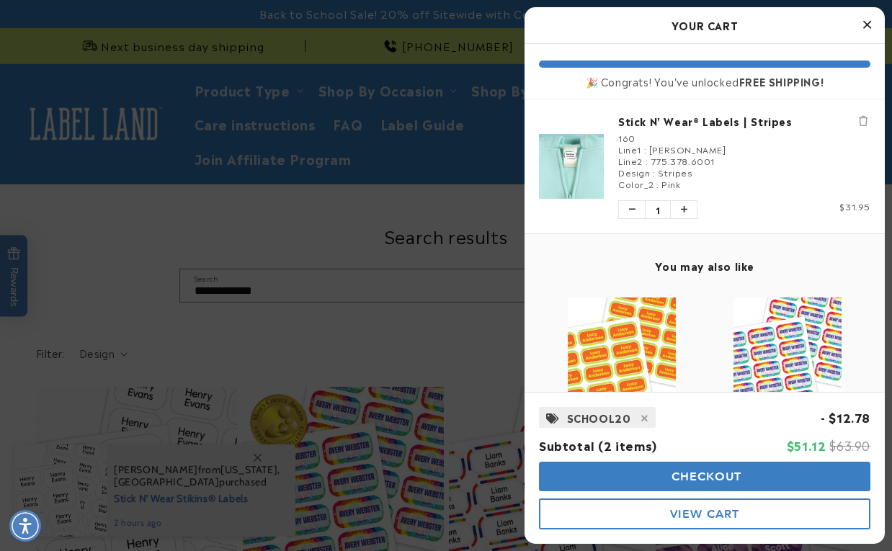
click at [719, 480] on span "Checkout" at bounding box center [705, 477] width 74 height 14
